Goal: Task Accomplishment & Management: Use online tool/utility

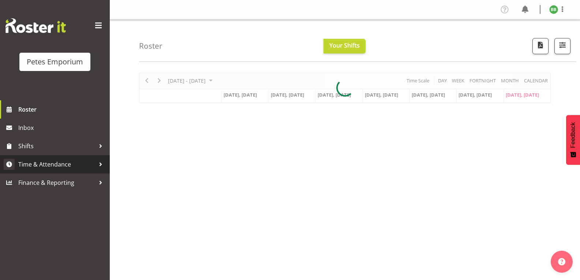
click at [72, 165] on span "Time & Attendance" at bounding box center [56, 164] width 77 height 11
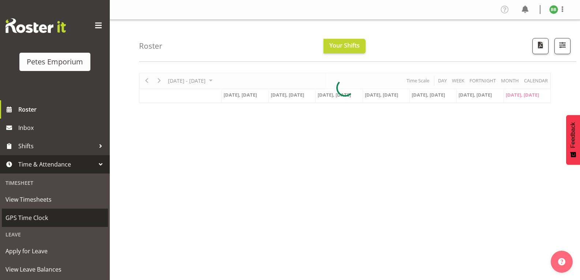
click at [52, 219] on span "GPS Time Clock" at bounding box center [54, 217] width 99 height 11
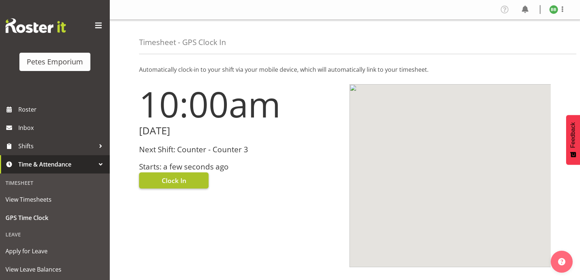
click at [181, 184] on span "Clock In" at bounding box center [174, 181] width 25 height 10
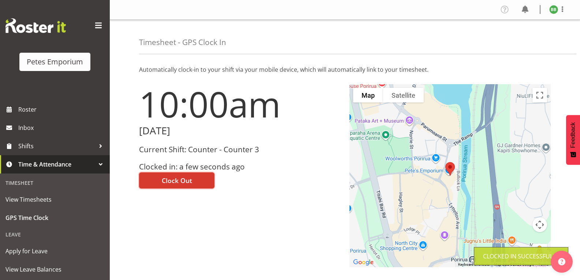
click at [553, 10] on img at bounding box center [553, 9] width 9 height 9
click at [519, 43] on link "Log Out" at bounding box center [531, 38] width 70 height 13
